Goal: Use online tool/utility: Utilize a website feature to perform a specific function

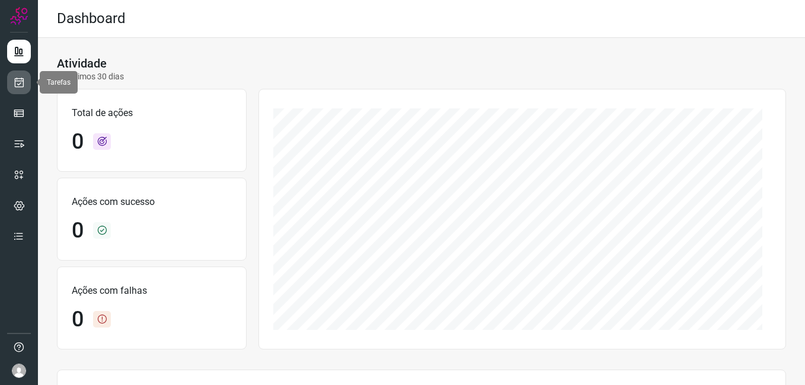
click at [17, 84] on icon at bounding box center [19, 82] width 12 height 12
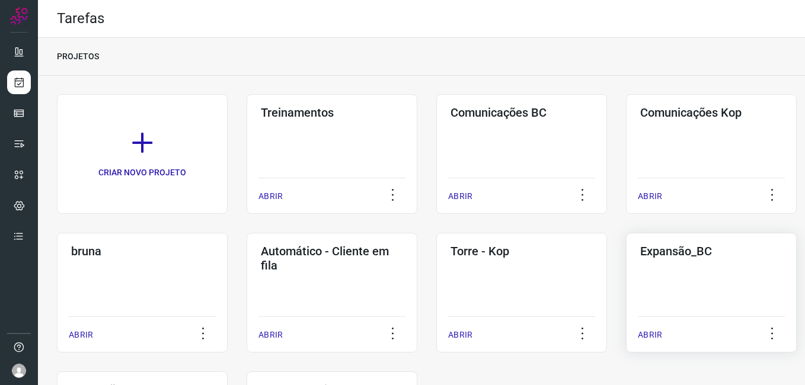
click at [636, 295] on div "Expansão_BC ABRIR" at bounding box center [711, 293] width 171 height 120
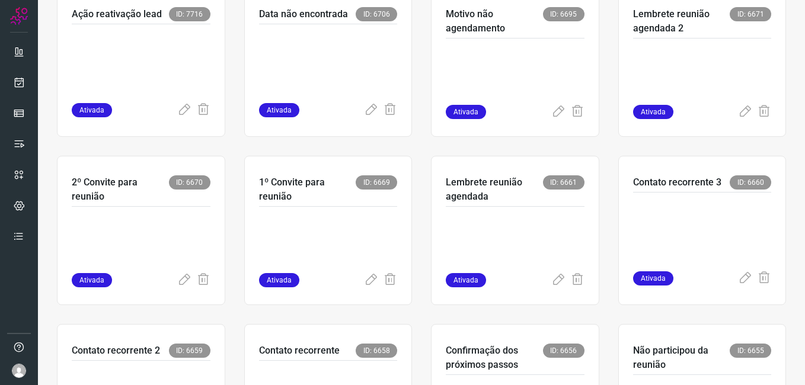
scroll to position [711, 0]
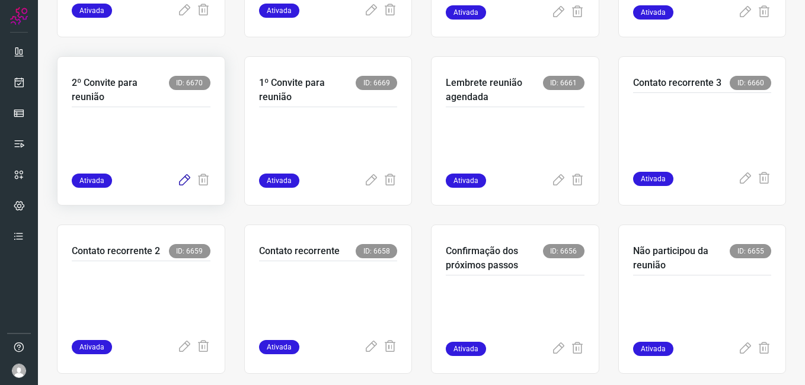
click at [179, 180] on icon at bounding box center [184, 181] width 14 height 14
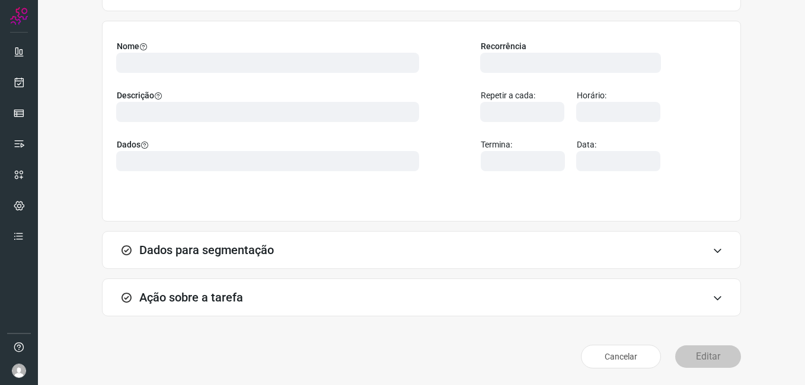
scroll to position [78, 0]
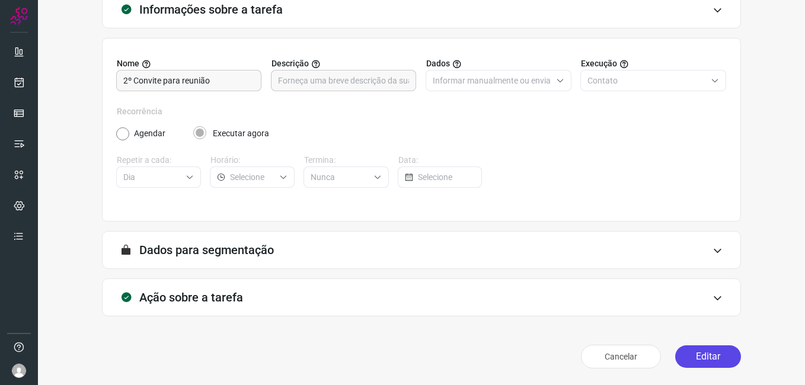
click at [695, 357] on button "Editar" at bounding box center [708, 357] width 66 height 23
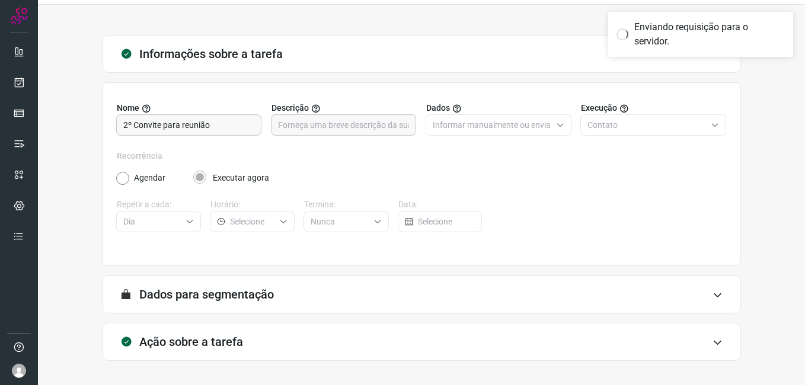
scroll to position [0, 0]
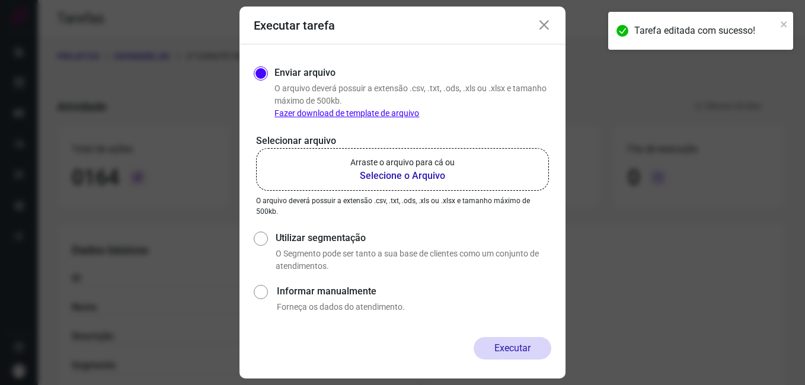
click at [371, 178] on b "Selecione o Arquivo" at bounding box center [402, 176] width 104 height 14
click at [0, 0] on input "Arraste o arquivo para cá ou Selecione o Arquivo" at bounding box center [0, 0] width 0 height 0
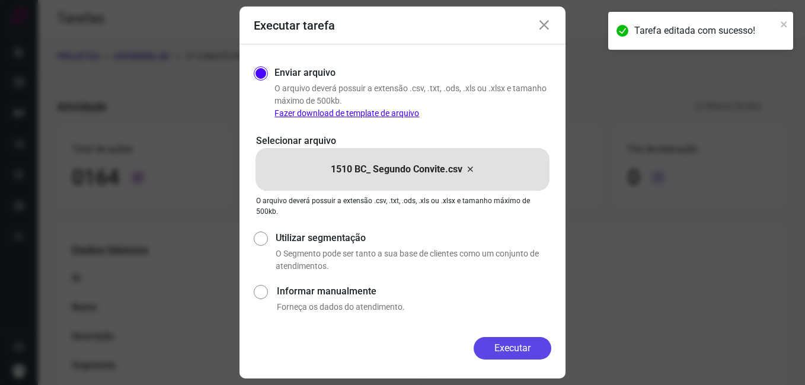
click at [482, 340] on button "Executar" at bounding box center [513, 348] width 78 height 23
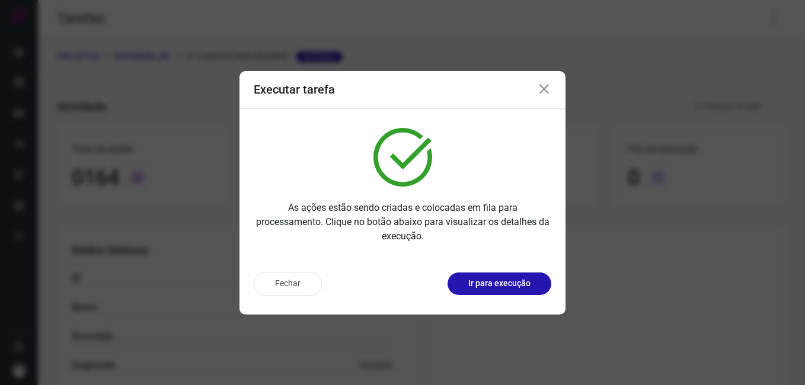
click at [291, 288] on button "Fechar" at bounding box center [288, 284] width 68 height 24
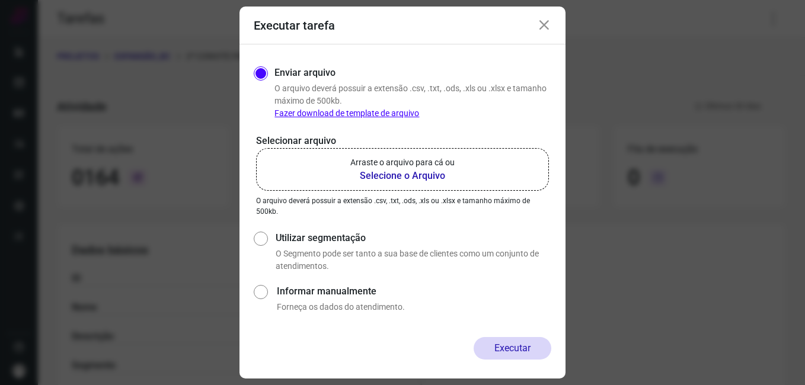
click at [544, 30] on icon at bounding box center [544, 25] width 14 height 14
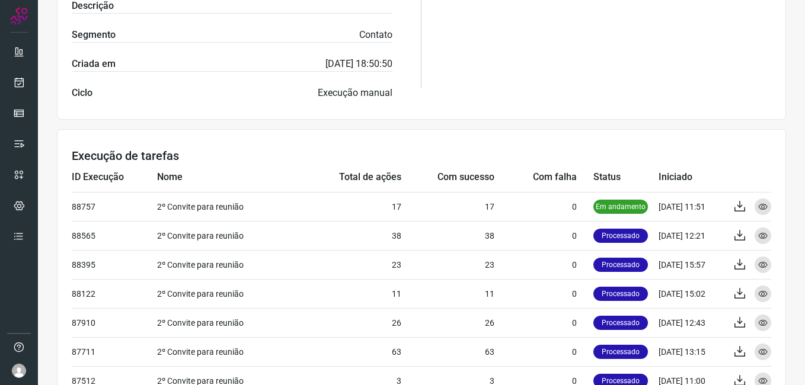
scroll to position [356, 0]
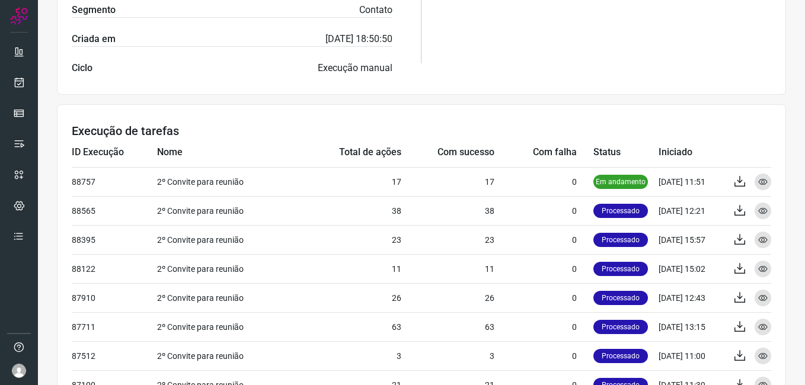
click at [462, 125] on h3 "Execução de tarefas" at bounding box center [422, 131] width 700 height 14
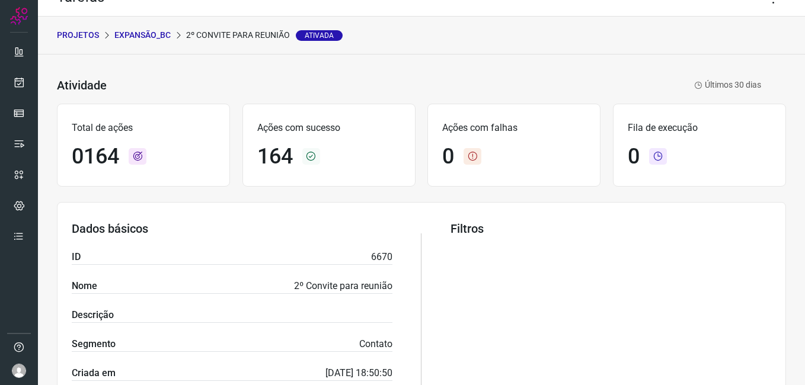
scroll to position [0, 0]
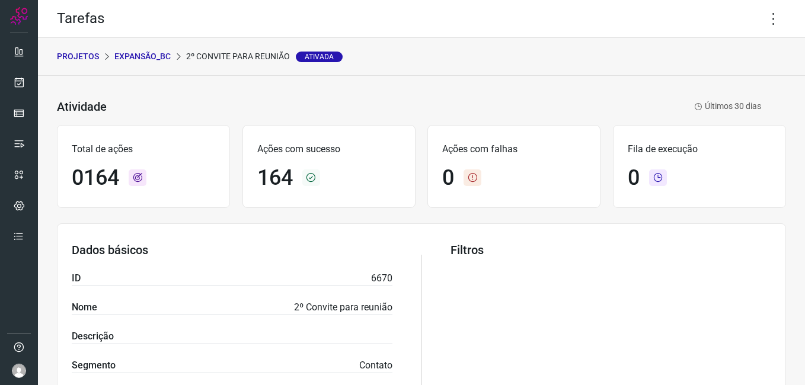
click at [145, 59] on p "Expansão_BC" at bounding box center [142, 56] width 56 height 12
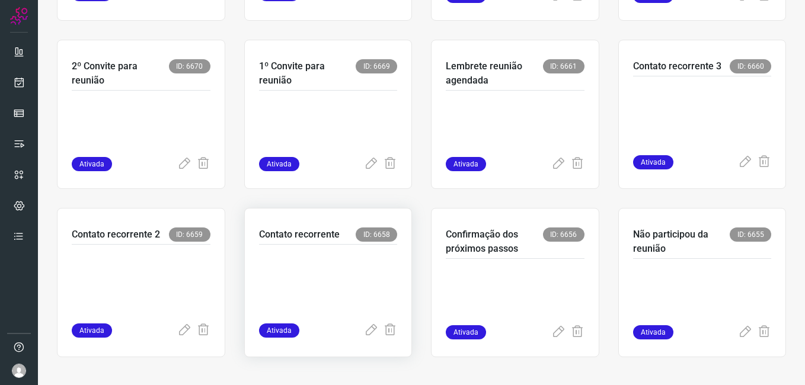
scroll to position [730, 0]
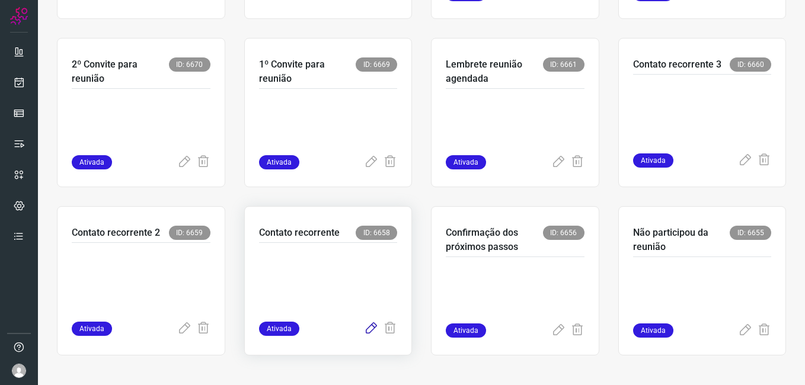
click at [365, 329] on icon at bounding box center [371, 329] width 14 height 14
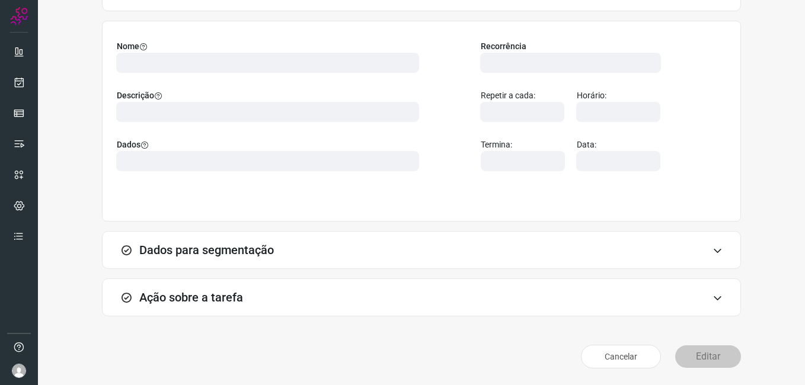
scroll to position [78, 0]
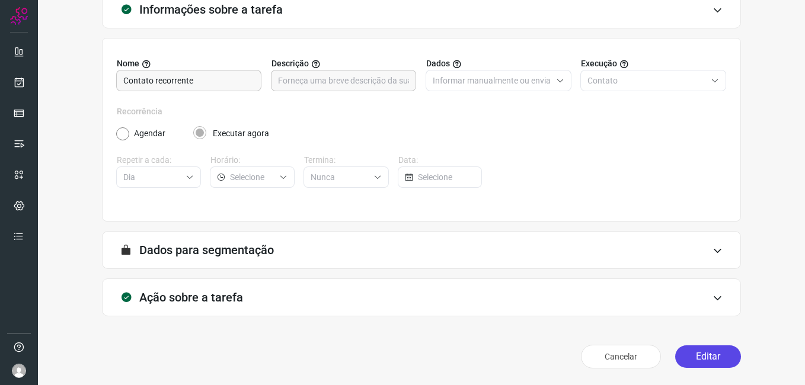
click at [694, 362] on button "Editar" at bounding box center [708, 357] width 66 height 23
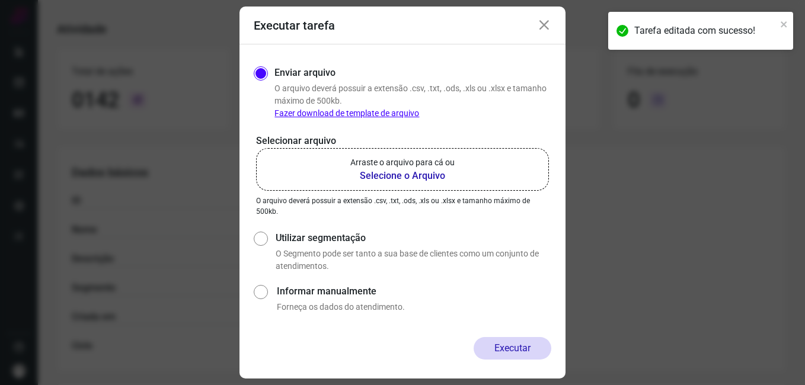
click at [369, 172] on b "Selecione o Arquivo" at bounding box center [402, 176] width 104 height 14
click at [0, 0] on input "Arraste o arquivo para cá ou Selecione o Arquivo" at bounding box center [0, 0] width 0 height 0
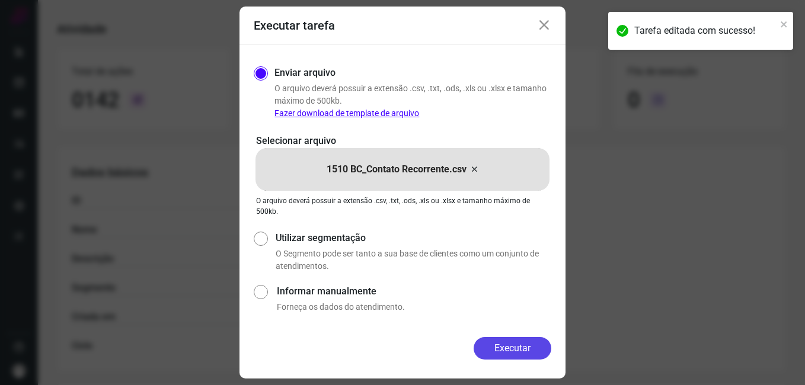
click at [501, 353] on button "Executar" at bounding box center [513, 348] width 78 height 23
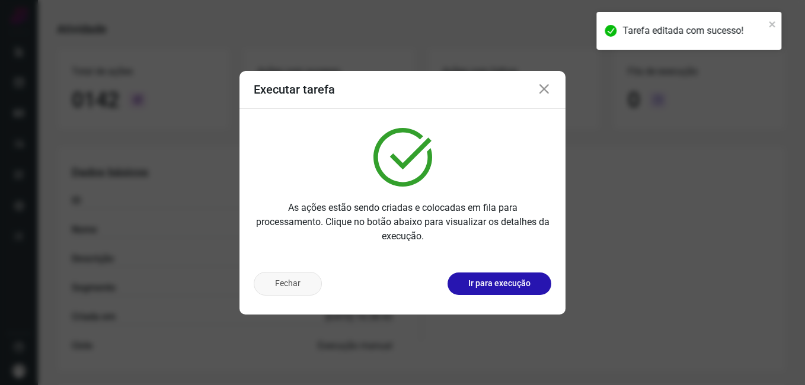
click at [270, 289] on button "Fechar" at bounding box center [288, 284] width 68 height 24
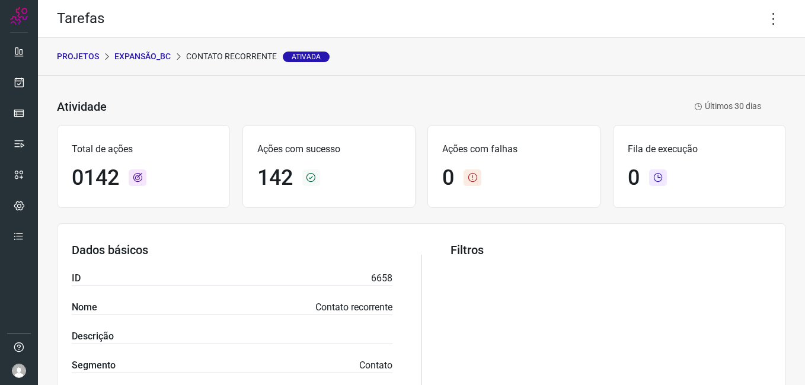
click at [160, 56] on p "Expansão_BC" at bounding box center [142, 56] width 56 height 12
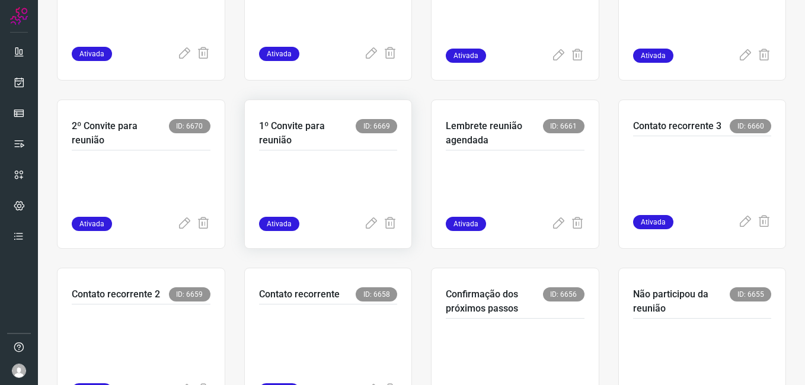
scroll to position [730, 0]
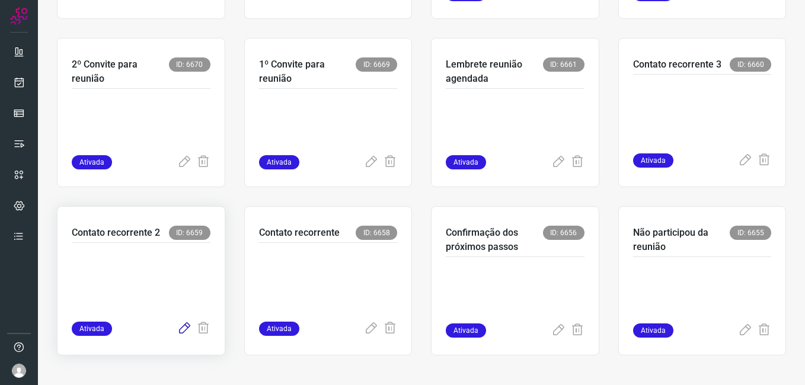
click at [183, 327] on icon at bounding box center [184, 329] width 14 height 14
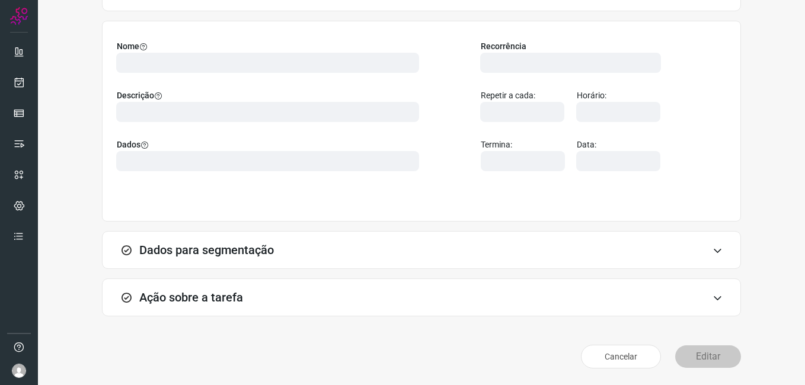
scroll to position [78, 0]
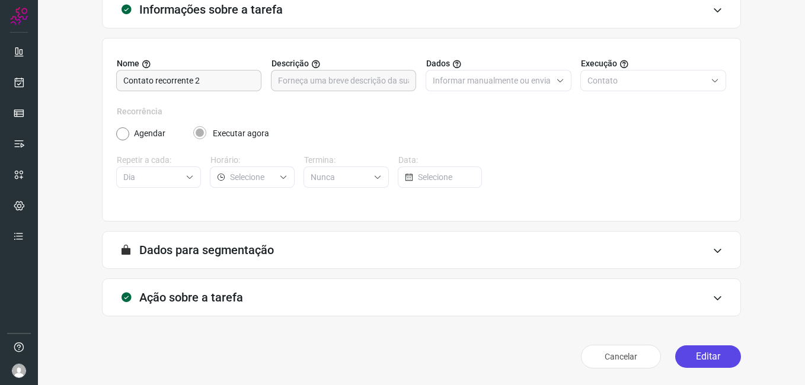
click at [690, 352] on button "Editar" at bounding box center [708, 357] width 66 height 23
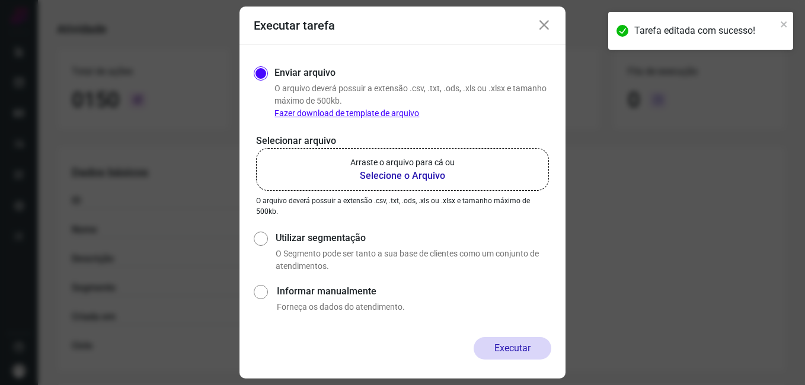
click at [375, 178] on b "Selecione o Arquivo" at bounding box center [402, 176] width 104 height 14
click at [0, 0] on input "Arraste o arquivo para cá ou Selecione o Arquivo" at bounding box center [0, 0] width 0 height 0
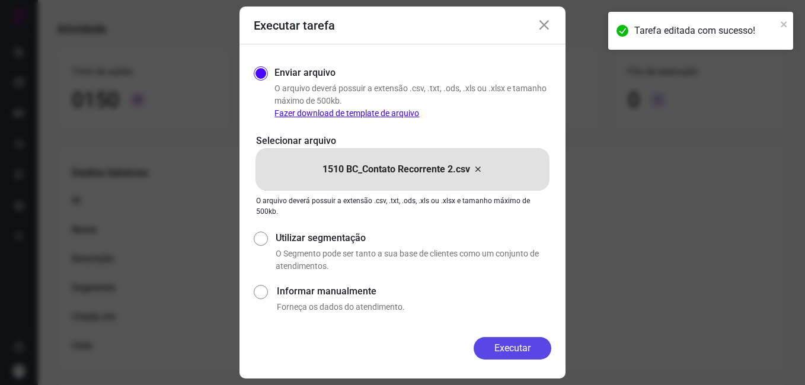
click at [480, 347] on button "Executar" at bounding box center [513, 348] width 78 height 23
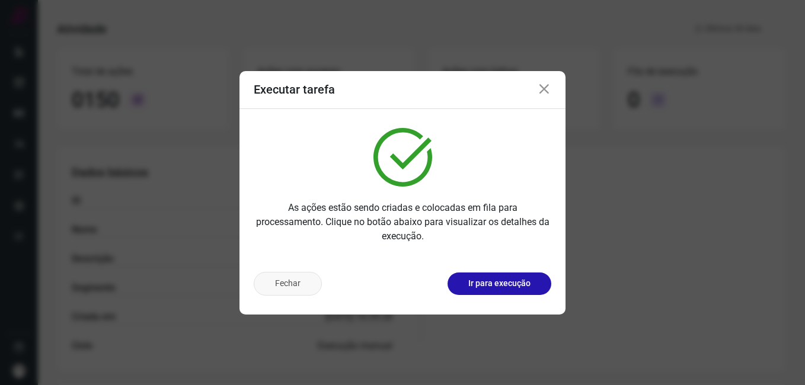
click at [269, 286] on button "Fechar" at bounding box center [288, 284] width 68 height 24
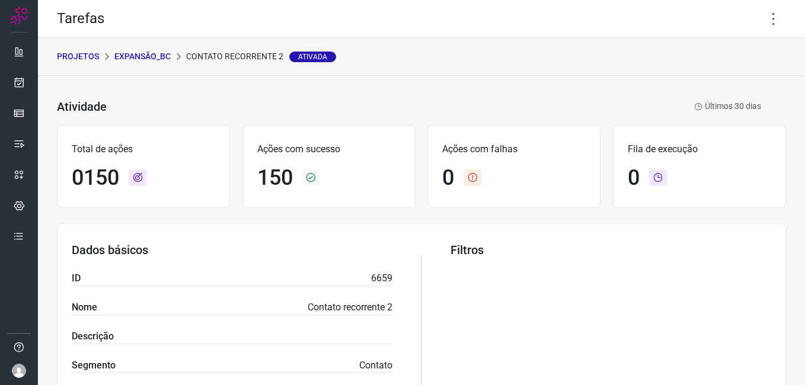
click at [146, 58] on p "Expansão_BC" at bounding box center [142, 56] width 56 height 12
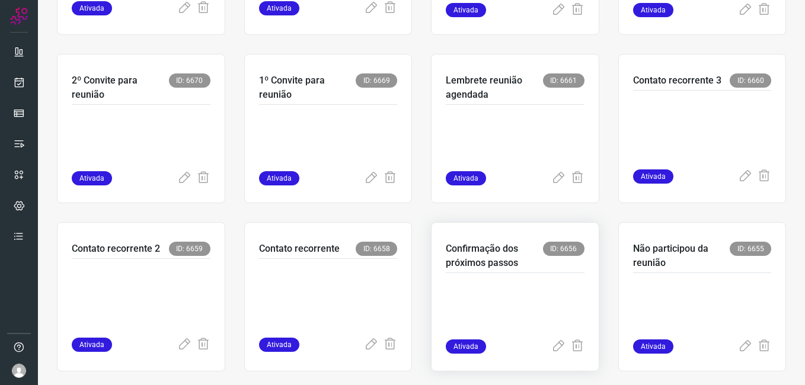
scroll to position [730, 0]
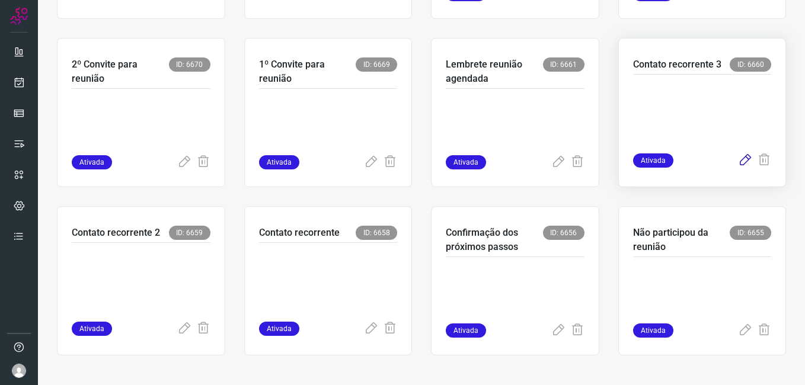
click at [738, 159] on icon at bounding box center [745, 161] width 14 height 14
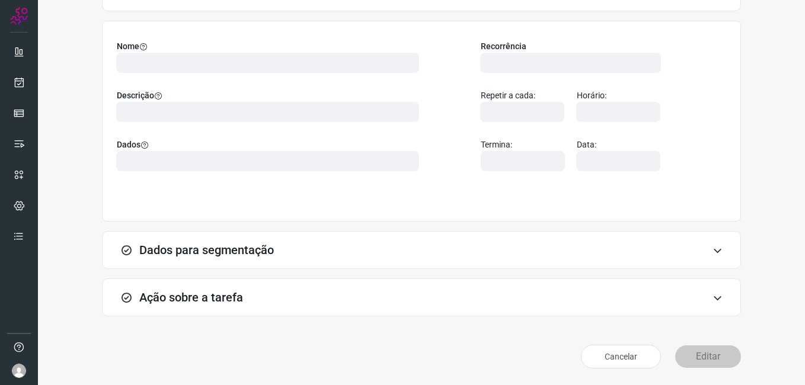
scroll to position [78, 0]
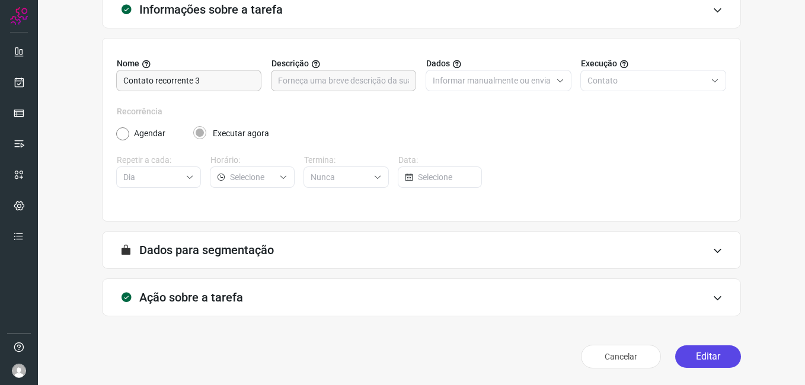
click at [690, 357] on button "Editar" at bounding box center [708, 357] width 66 height 23
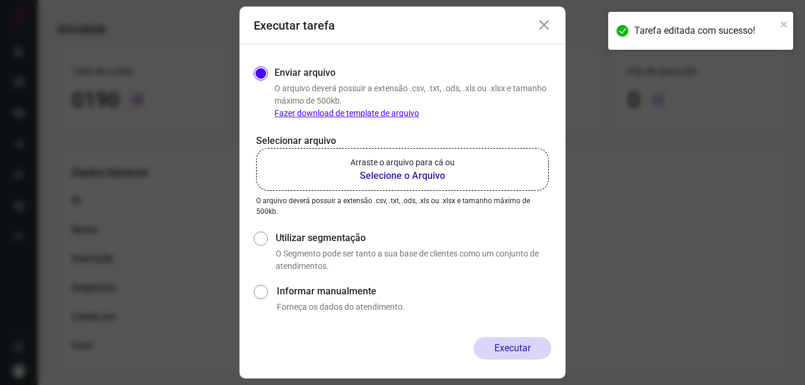
click at [366, 174] on b "Selecione o Arquivo" at bounding box center [402, 176] width 104 height 14
click at [0, 0] on input "Arraste o arquivo para cá ou Selecione o Arquivo" at bounding box center [0, 0] width 0 height 0
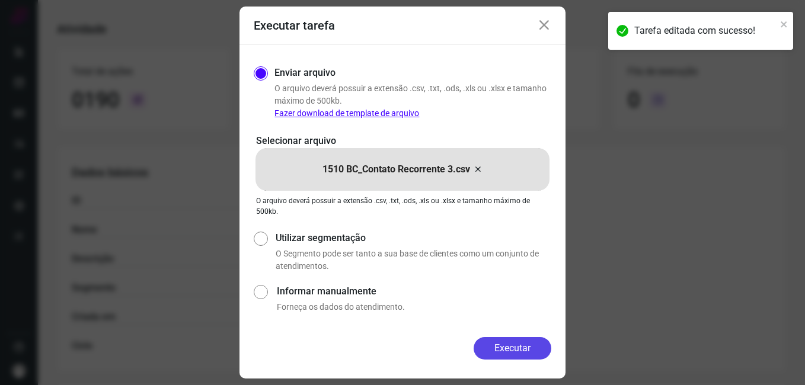
click at [478, 353] on button "Executar" at bounding box center [513, 348] width 78 height 23
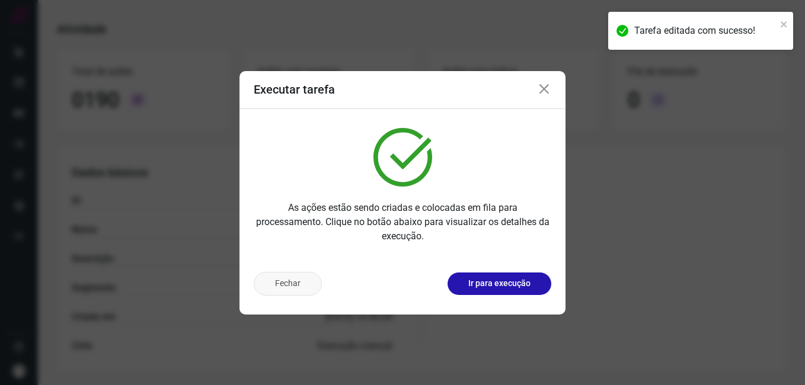
click at [279, 293] on button "Fechar" at bounding box center [288, 284] width 68 height 24
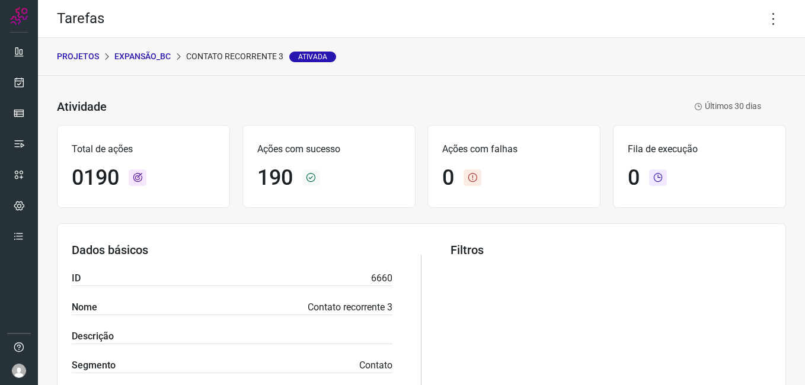
click at [141, 52] on p "Expansão_BC" at bounding box center [142, 56] width 56 height 12
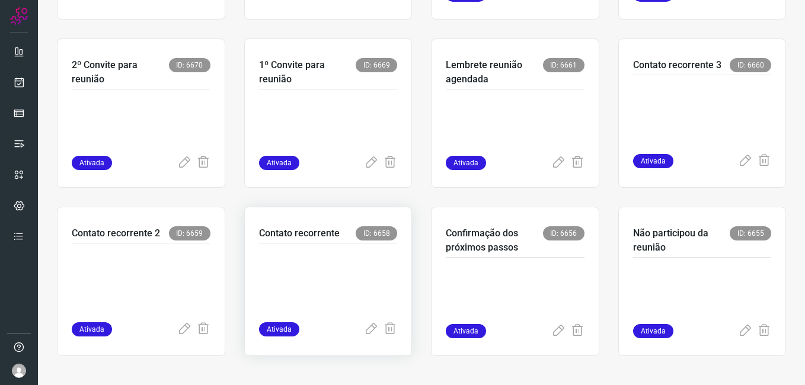
scroll to position [730, 0]
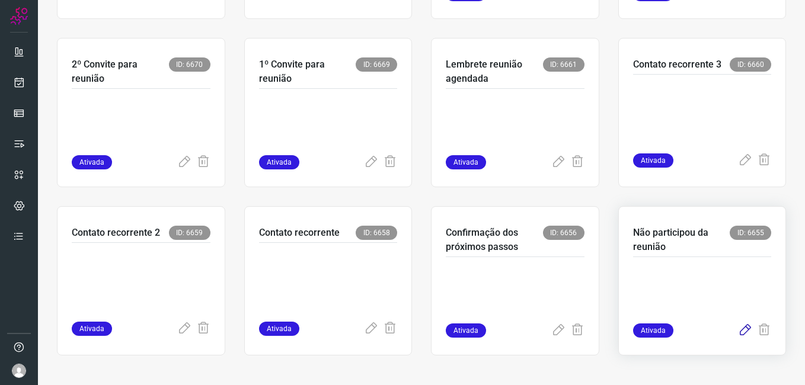
click at [738, 329] on icon at bounding box center [745, 331] width 14 height 14
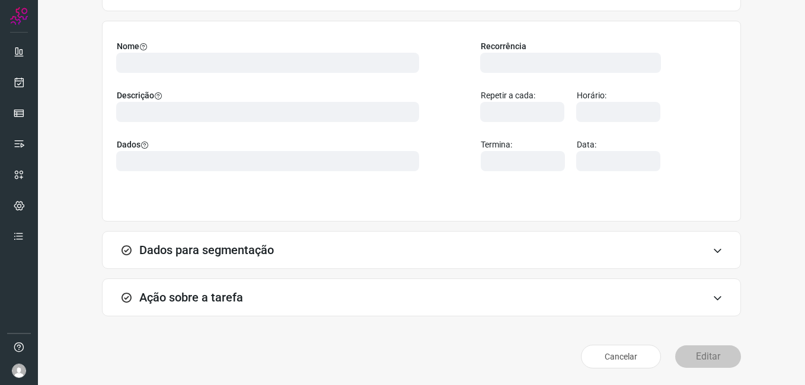
scroll to position [78, 0]
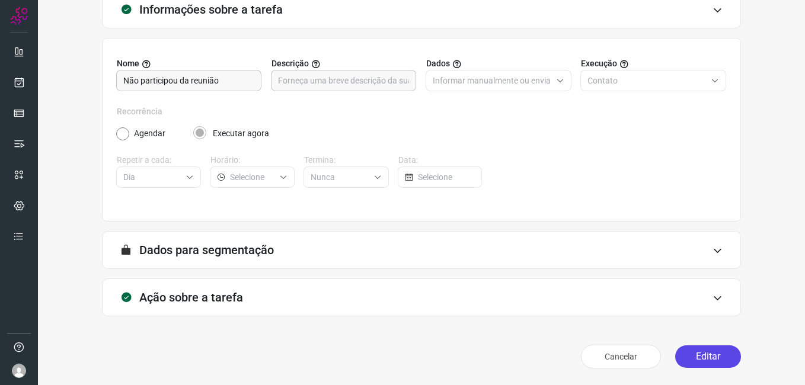
click at [688, 366] on button "Editar" at bounding box center [708, 357] width 66 height 23
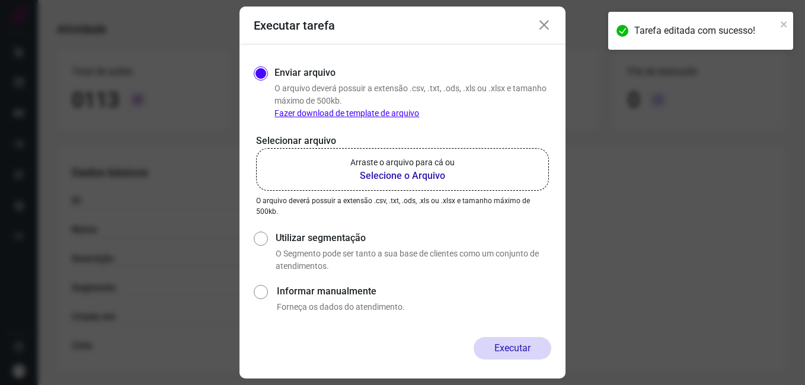
click at [390, 177] on b "Selecione o Arquivo" at bounding box center [402, 176] width 104 height 14
click at [0, 0] on input "Arraste o arquivo para cá ou Selecione o Arquivo" at bounding box center [0, 0] width 0 height 0
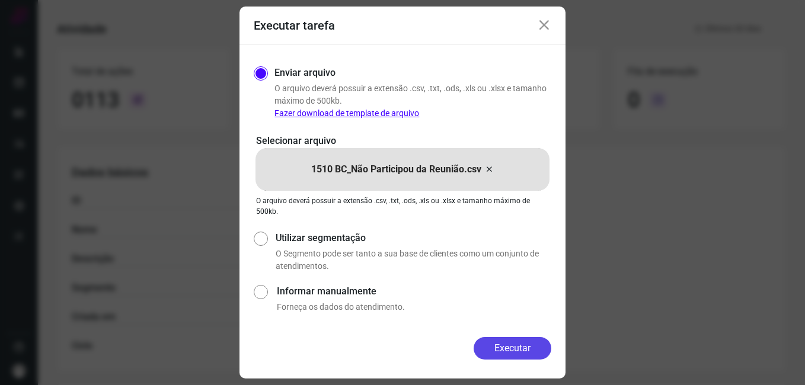
click at [481, 351] on button "Executar" at bounding box center [513, 348] width 78 height 23
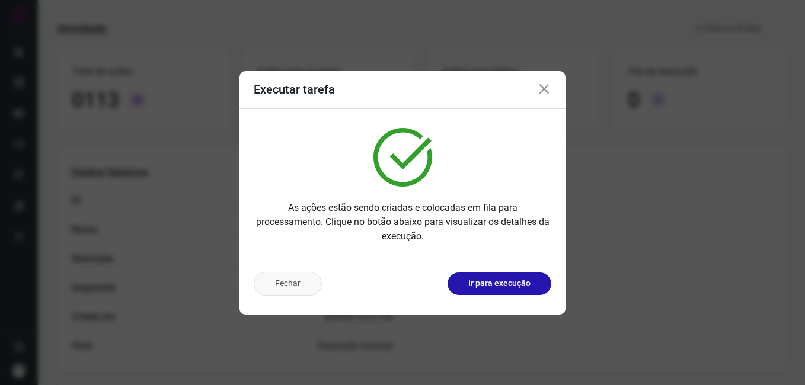
click at [288, 288] on button "Fechar" at bounding box center [288, 284] width 68 height 24
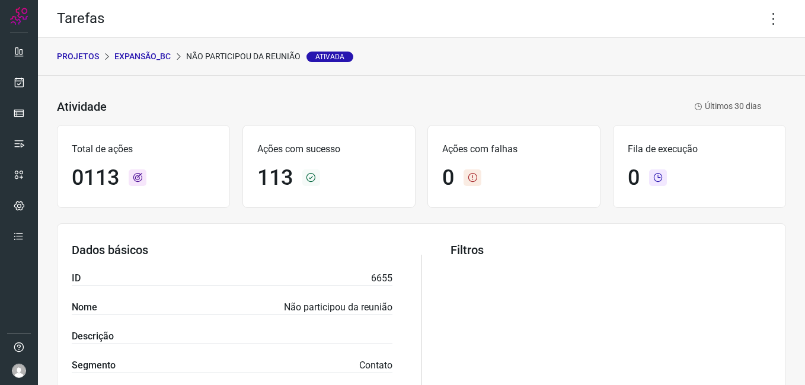
click at [148, 59] on p "Expansão_BC" at bounding box center [142, 56] width 56 height 12
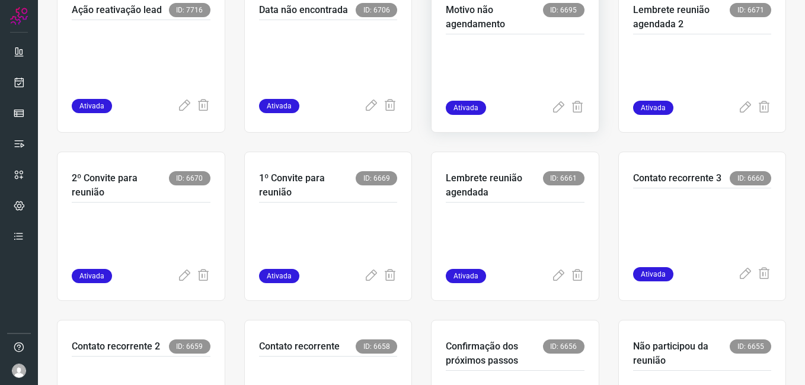
scroll to position [711, 0]
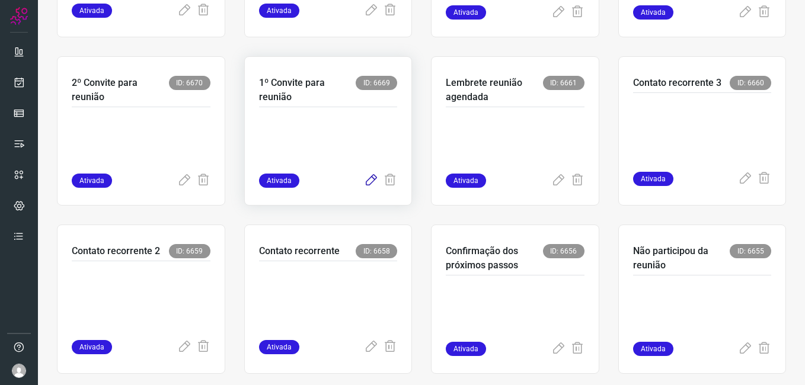
click at [364, 183] on icon at bounding box center [371, 181] width 14 height 14
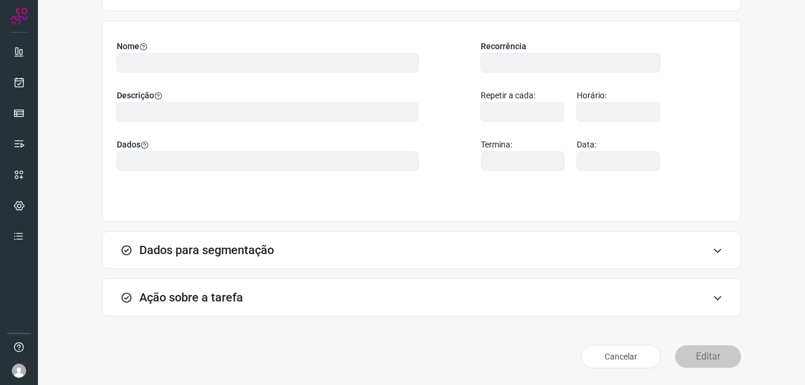
scroll to position [78, 0]
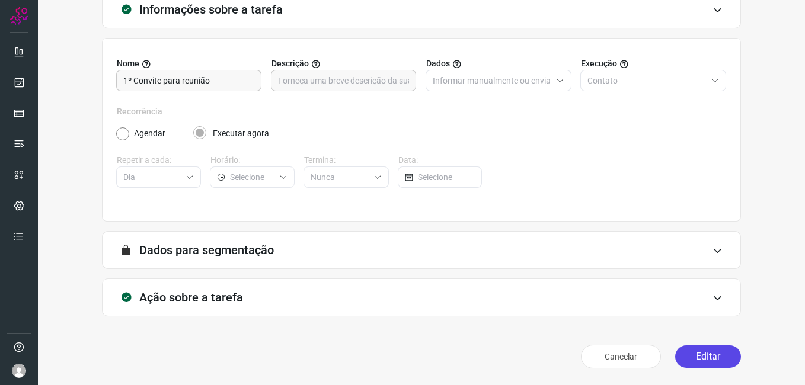
click at [684, 353] on button "Editar" at bounding box center [708, 357] width 66 height 23
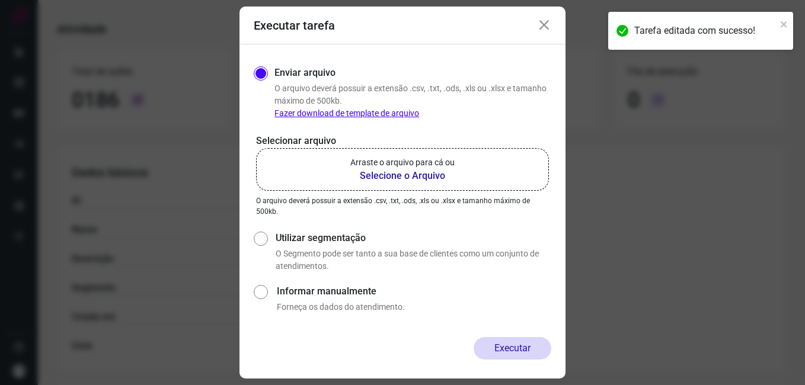
click at [413, 171] on b "Selecione o Arquivo" at bounding box center [402, 176] width 104 height 14
click at [0, 0] on input "Arraste o arquivo para cá ou Selecione o Arquivo" at bounding box center [0, 0] width 0 height 0
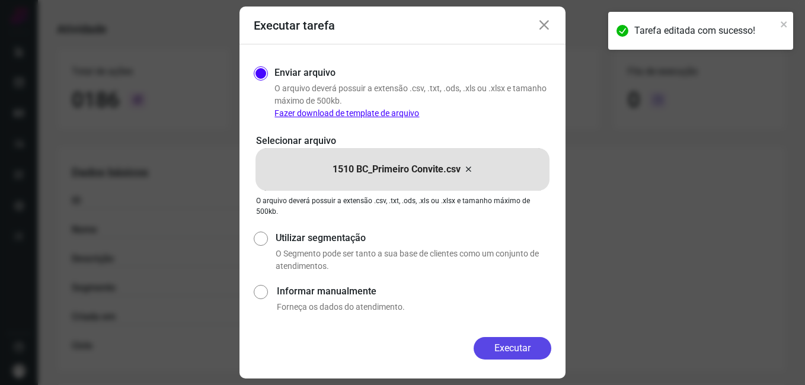
click at [487, 347] on button "Executar" at bounding box center [513, 348] width 78 height 23
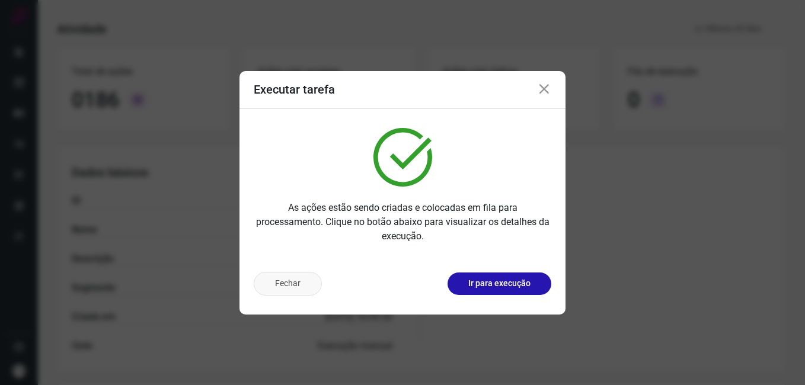
click at [279, 279] on button "Fechar" at bounding box center [288, 284] width 68 height 24
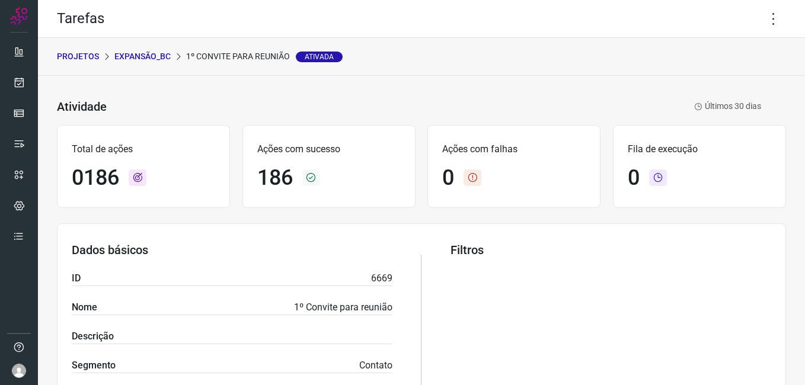
click at [153, 58] on p "Expansão_BC" at bounding box center [142, 56] width 56 height 12
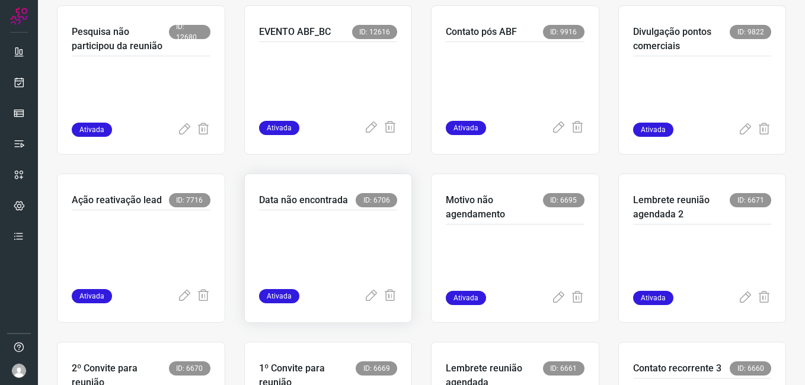
scroll to position [534, 0]
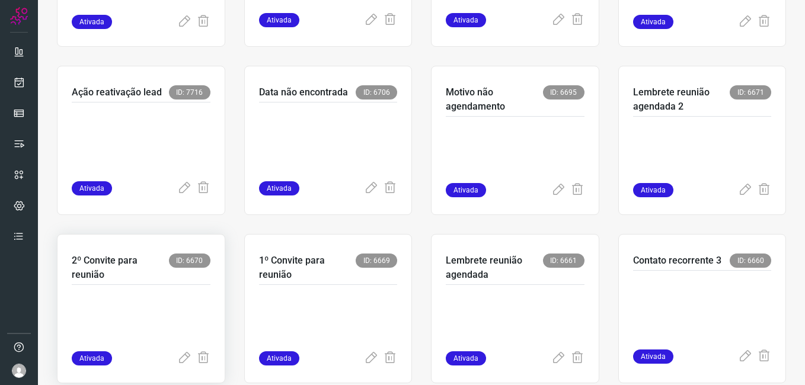
click at [168, 291] on div at bounding box center [141, 318] width 139 height 66
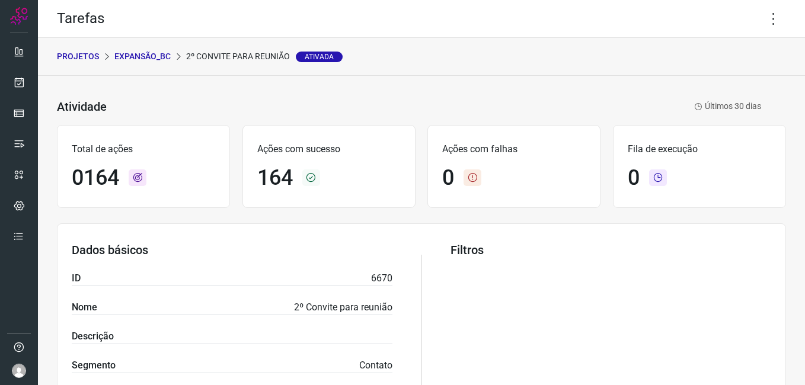
click at [149, 58] on p "Expansão_BC" at bounding box center [142, 56] width 56 height 12
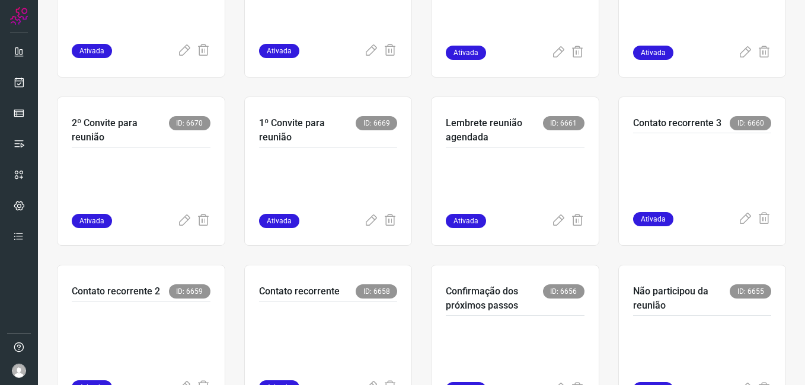
scroll to position [711, 0]
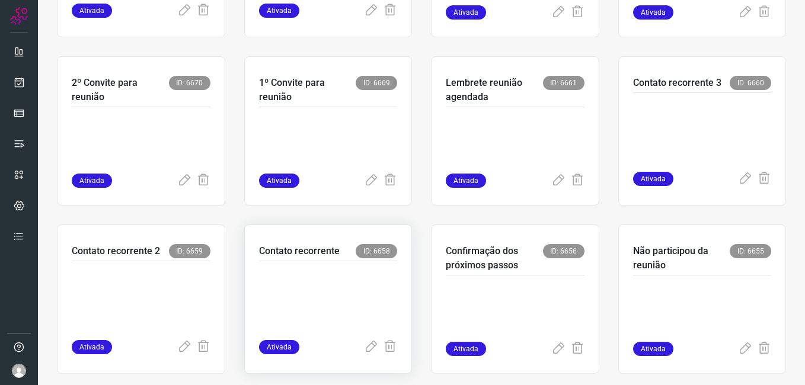
click at [343, 282] on p at bounding box center [328, 298] width 139 height 59
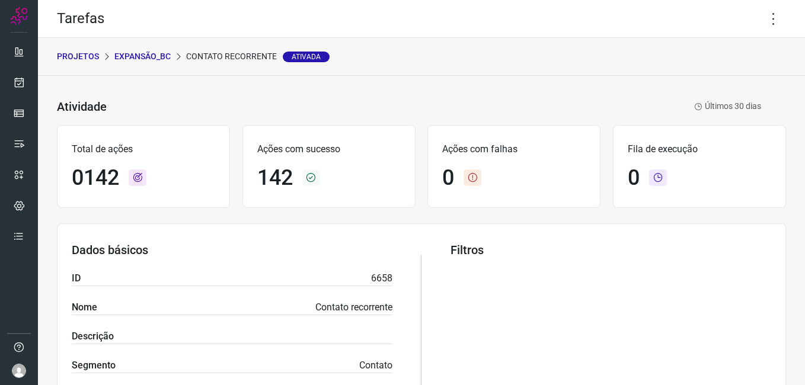
click at [137, 54] on p "Expansão_BC" at bounding box center [142, 56] width 56 height 12
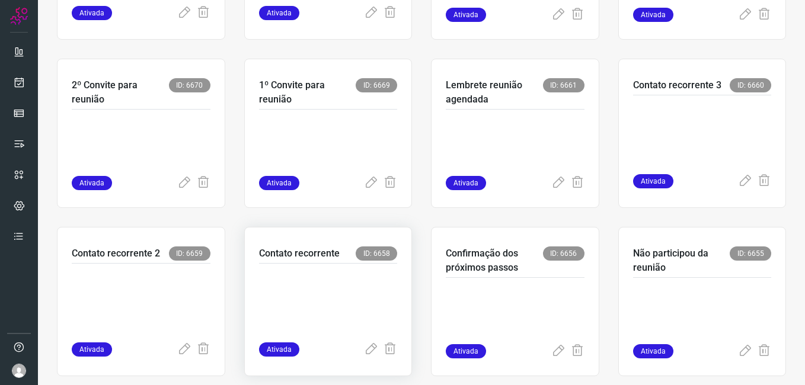
scroll to position [711, 0]
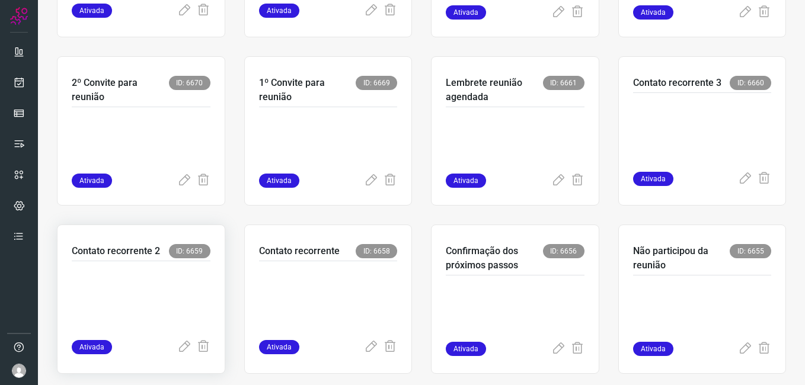
click at [174, 294] on p at bounding box center [141, 298] width 139 height 59
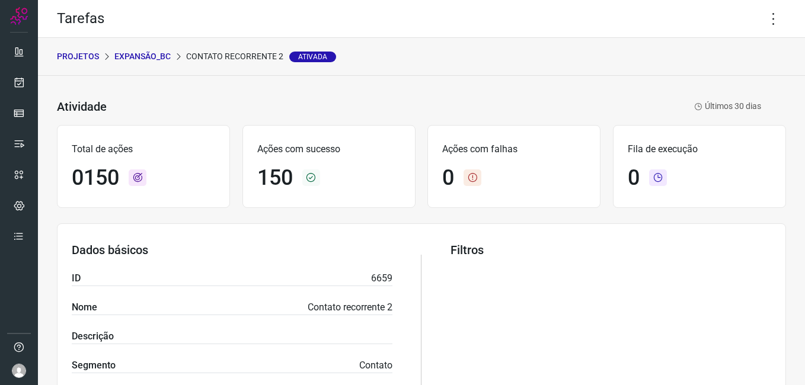
click at [147, 53] on p "Expansão_BC" at bounding box center [142, 56] width 56 height 12
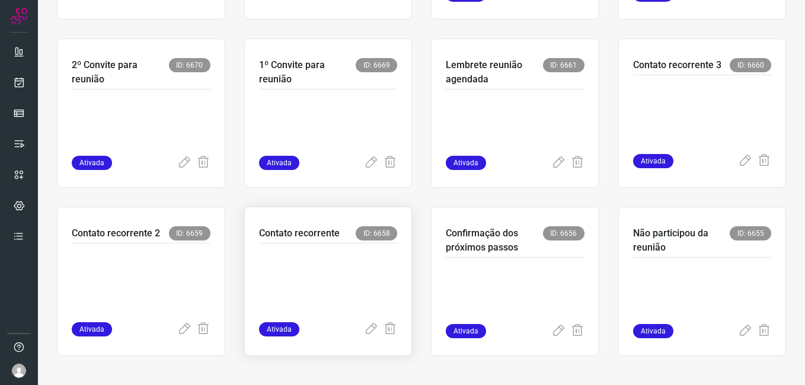
scroll to position [730, 0]
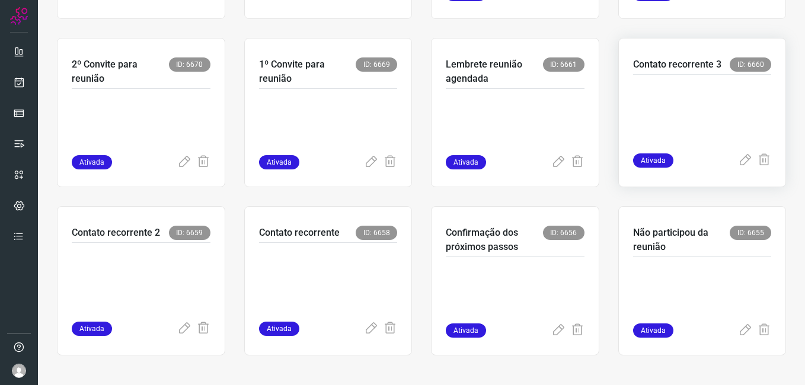
click at [656, 103] on p at bounding box center [702, 111] width 139 height 59
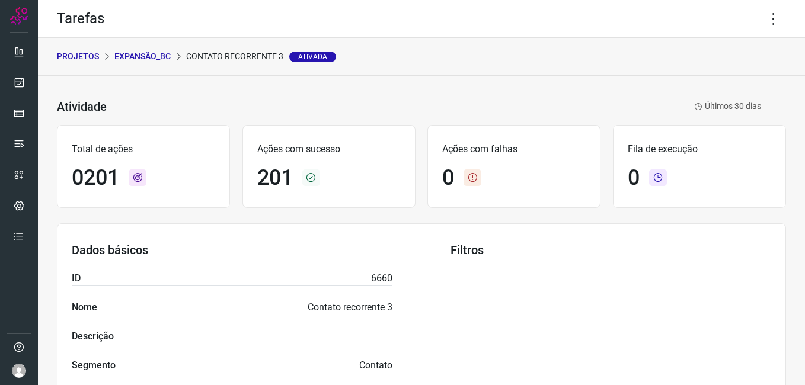
click at [160, 59] on p "Expansão_BC" at bounding box center [142, 56] width 56 height 12
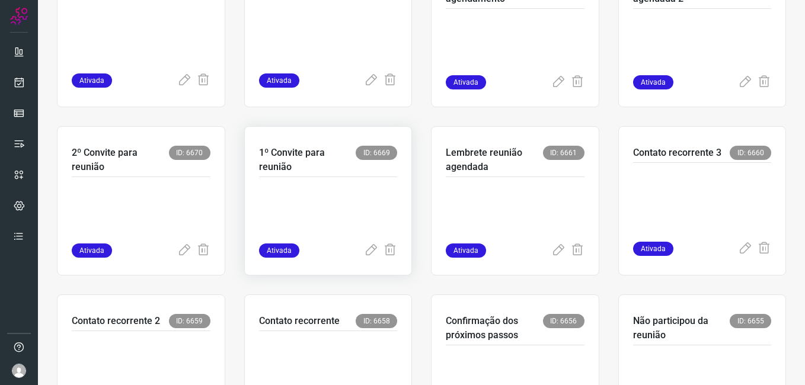
scroll to position [730, 0]
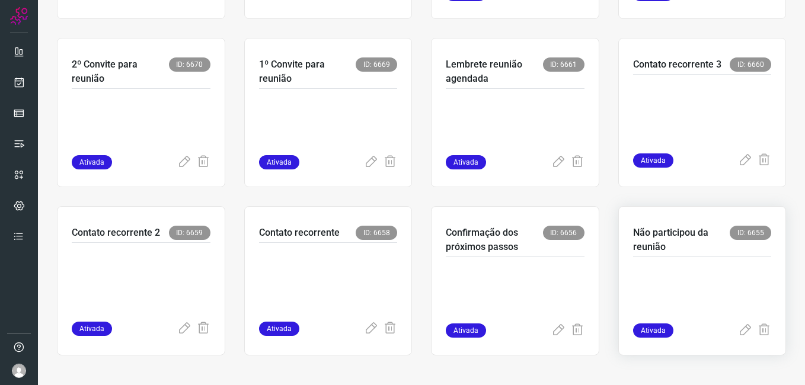
click at [706, 277] on p at bounding box center [702, 293] width 139 height 59
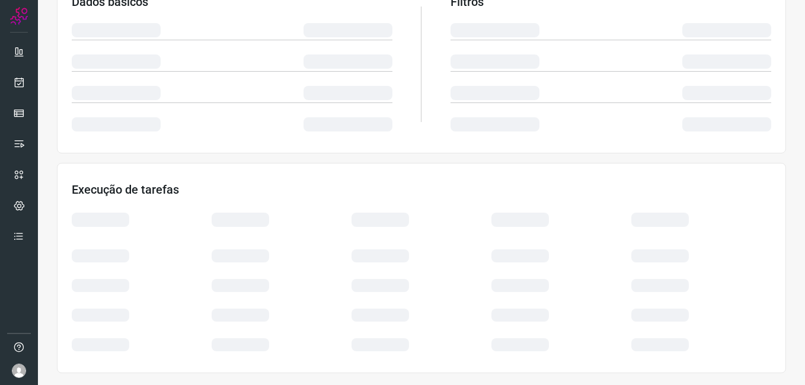
scroll to position [227, 0]
